Goal: Transaction & Acquisition: Purchase product/service

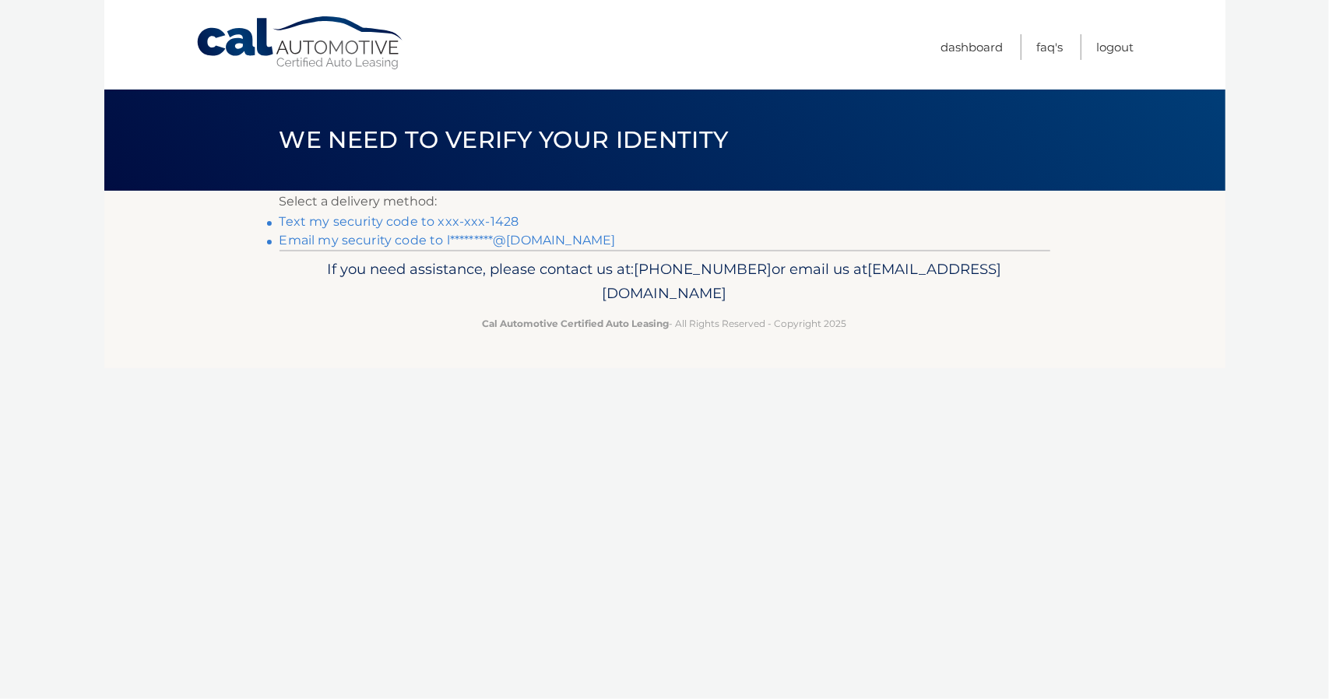
click at [453, 217] on link "Text my security code to xxx-xxx-1428" at bounding box center [399, 221] width 240 height 15
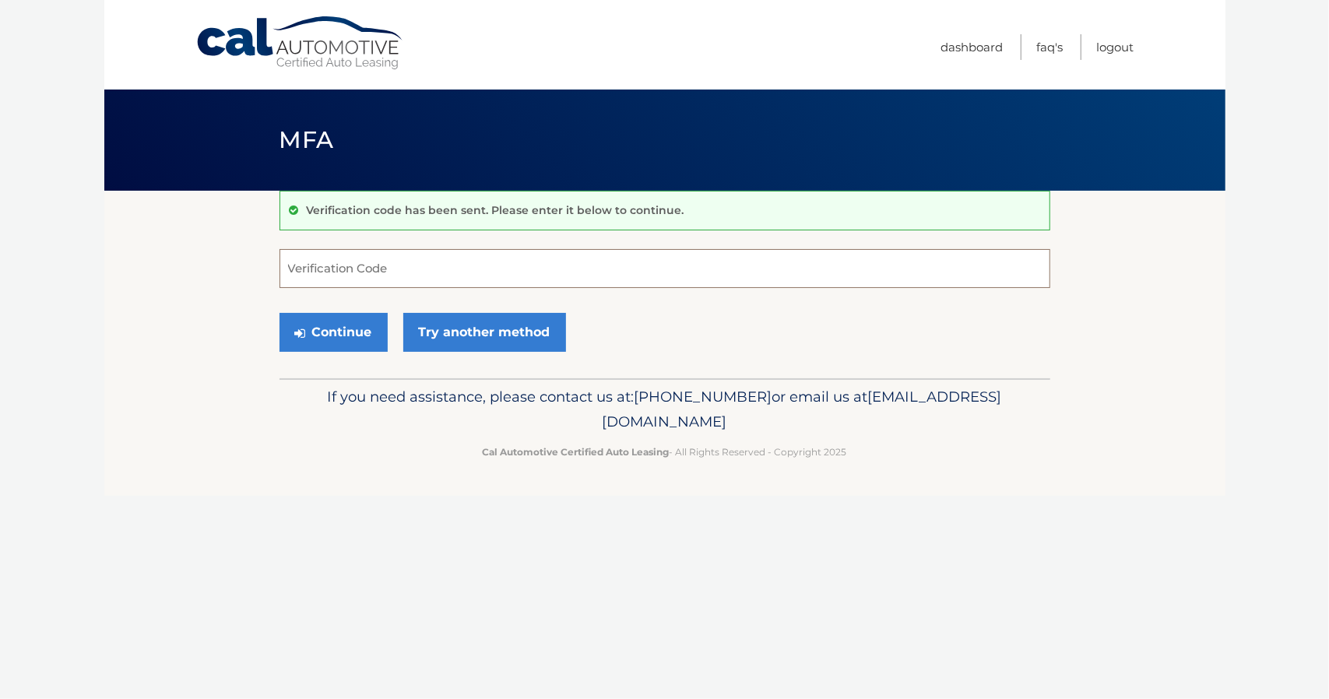
click at [312, 273] on input "Verification Code" at bounding box center [664, 268] width 771 height 39
type input "600597"
click at [335, 335] on button "Continue" at bounding box center [333, 332] width 108 height 39
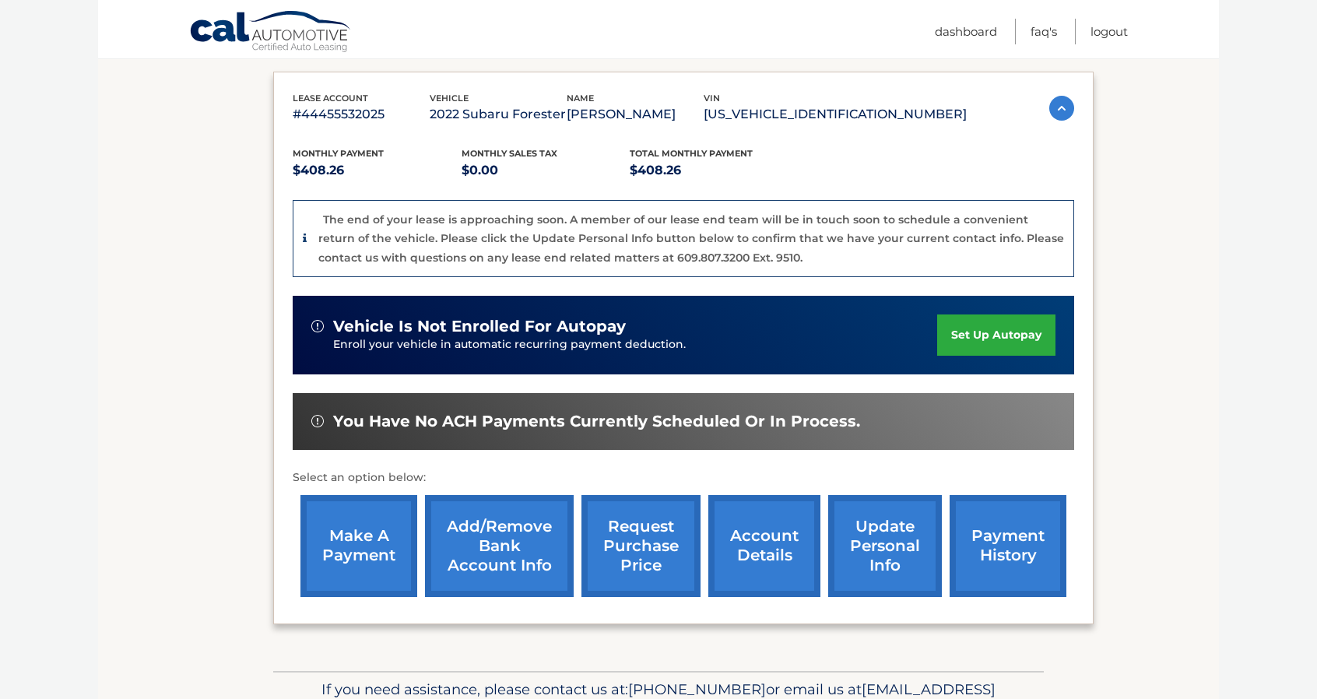
scroll to position [260, 0]
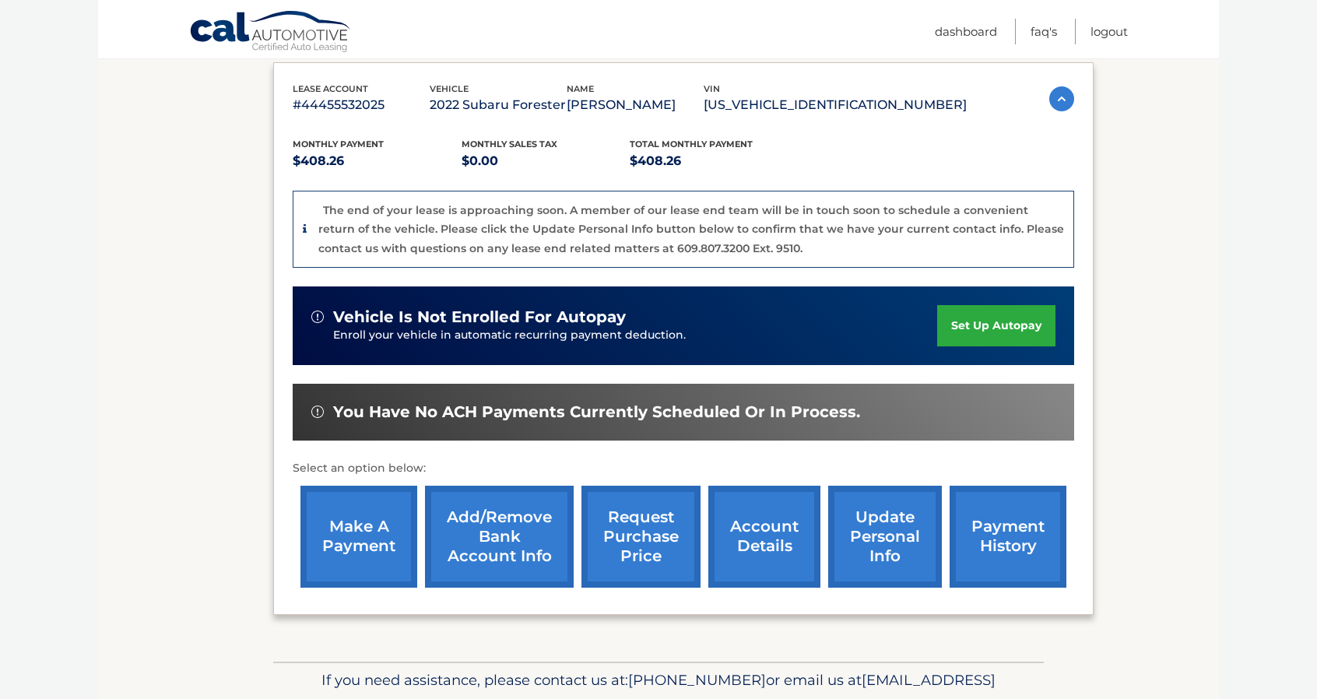
click at [364, 542] on link "make a payment" at bounding box center [358, 537] width 117 height 102
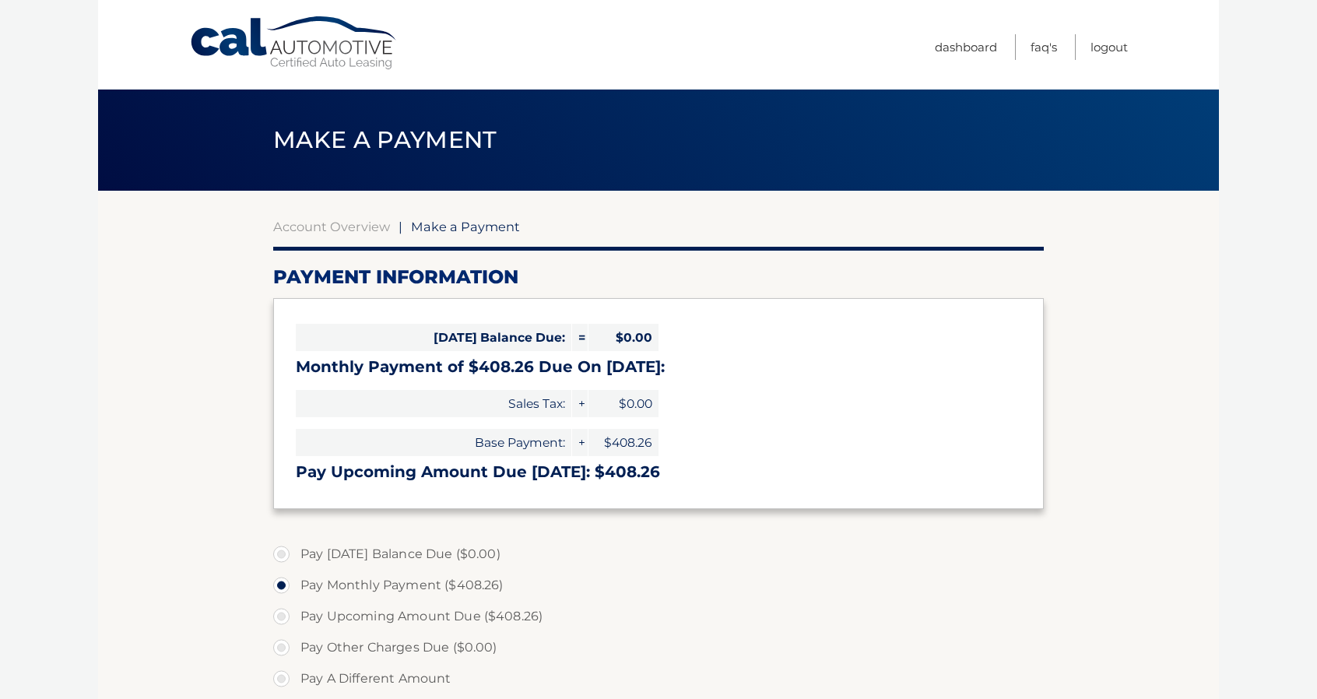
select select "NWZiY2FhNjItN2JiMi00NGUyLWFhNmYtYzgzYTk1NGFkZmUx"
click at [285, 619] on label "Pay Upcoming Amount Due ($408.26)" at bounding box center [658, 616] width 771 height 31
click at [285, 619] on input "Pay Upcoming Amount Due ($408.26)" at bounding box center [287, 613] width 16 height 25
radio input "true"
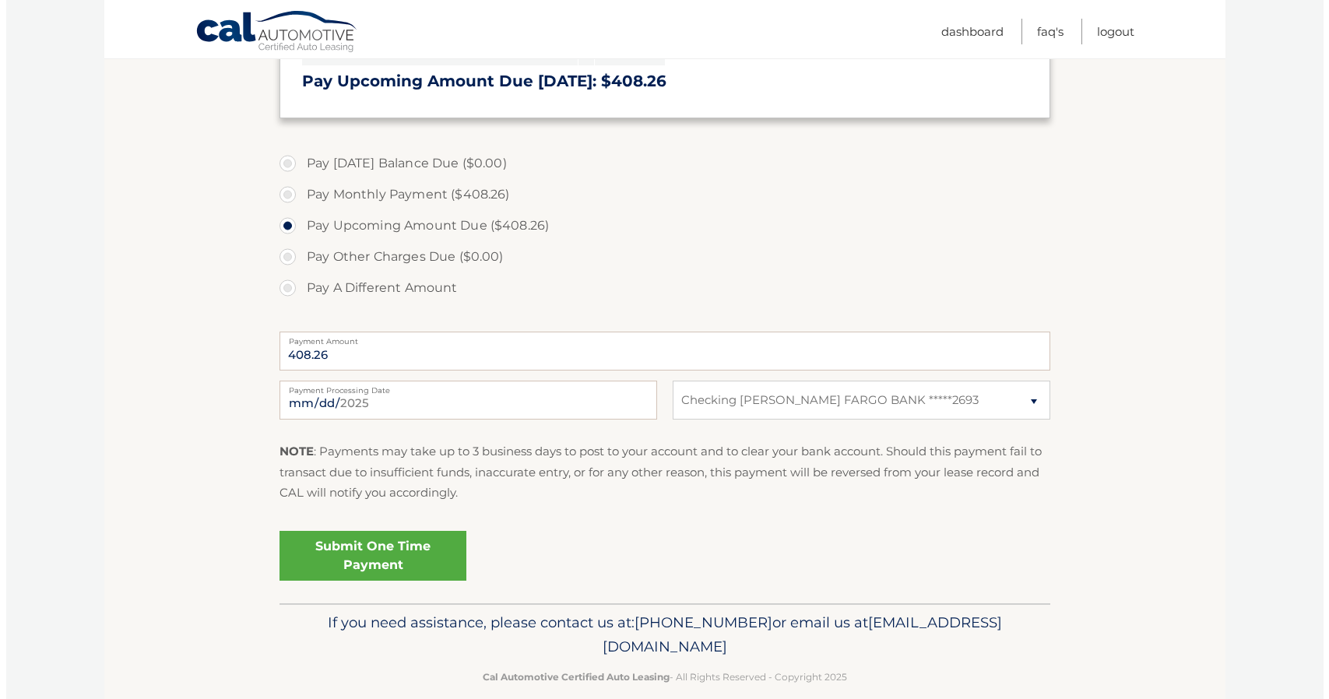
scroll to position [413, 0]
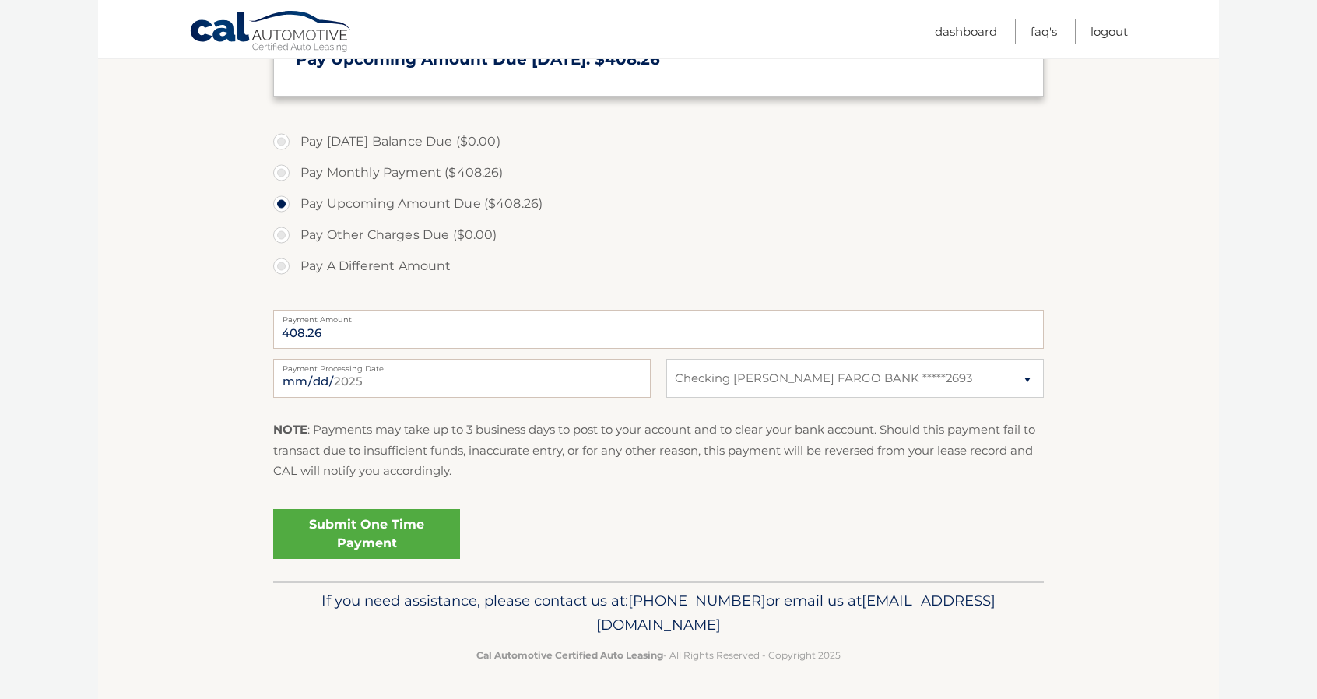
click at [382, 538] on link "Submit One Time Payment" at bounding box center [366, 534] width 187 height 50
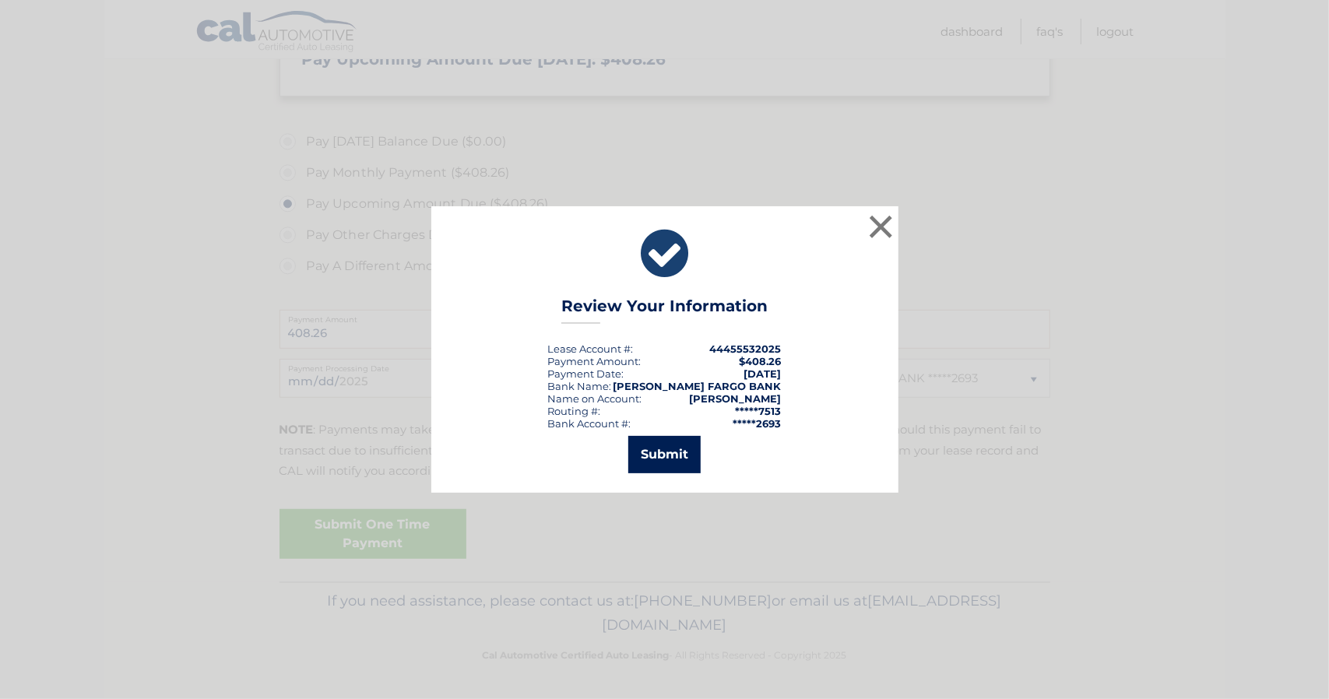
click at [658, 459] on button "Submit" at bounding box center [664, 454] width 72 height 37
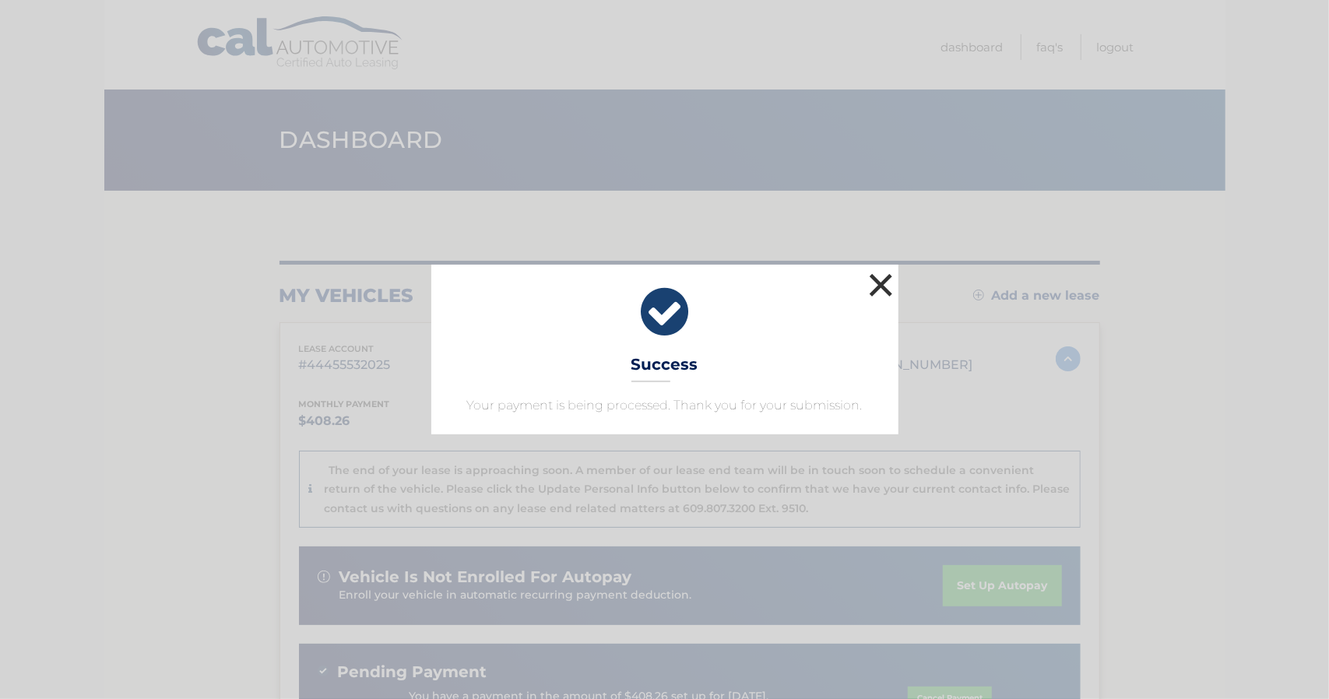
click at [872, 283] on button "×" at bounding box center [881, 284] width 31 height 31
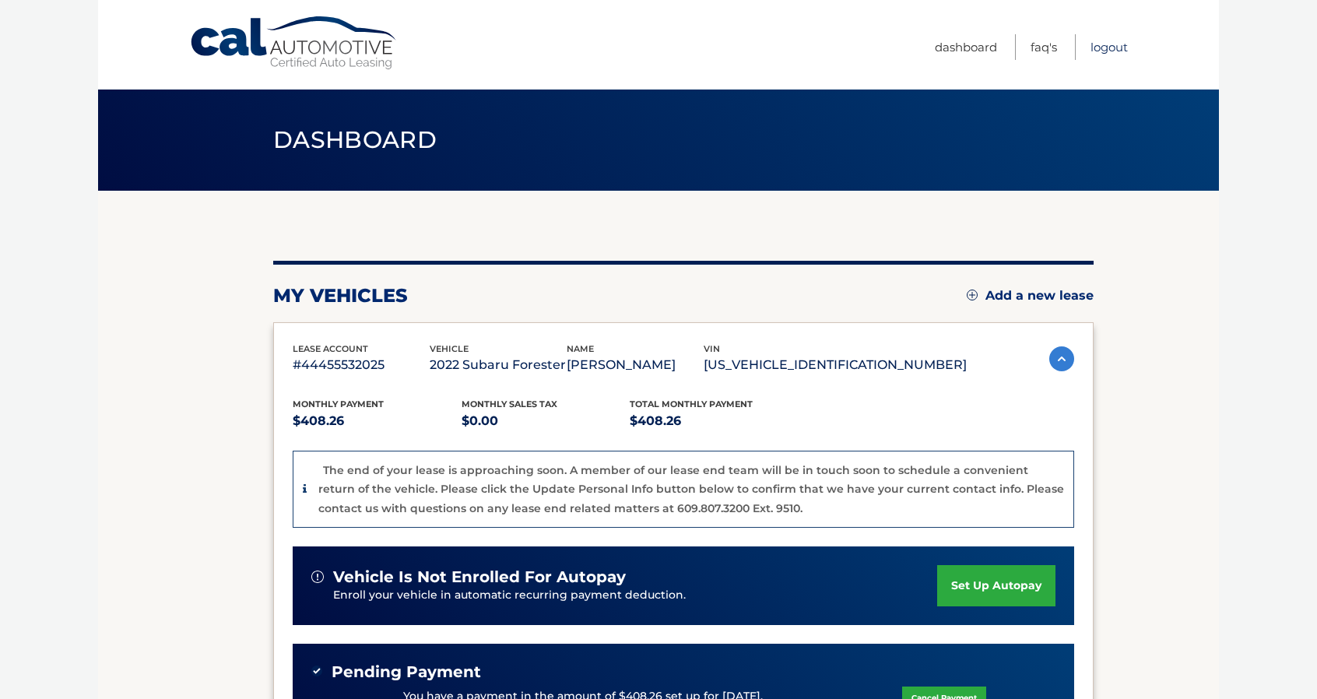
click at [1119, 44] on link "Logout" at bounding box center [1108, 47] width 37 height 26
